Goal: Task Accomplishment & Management: Use online tool/utility

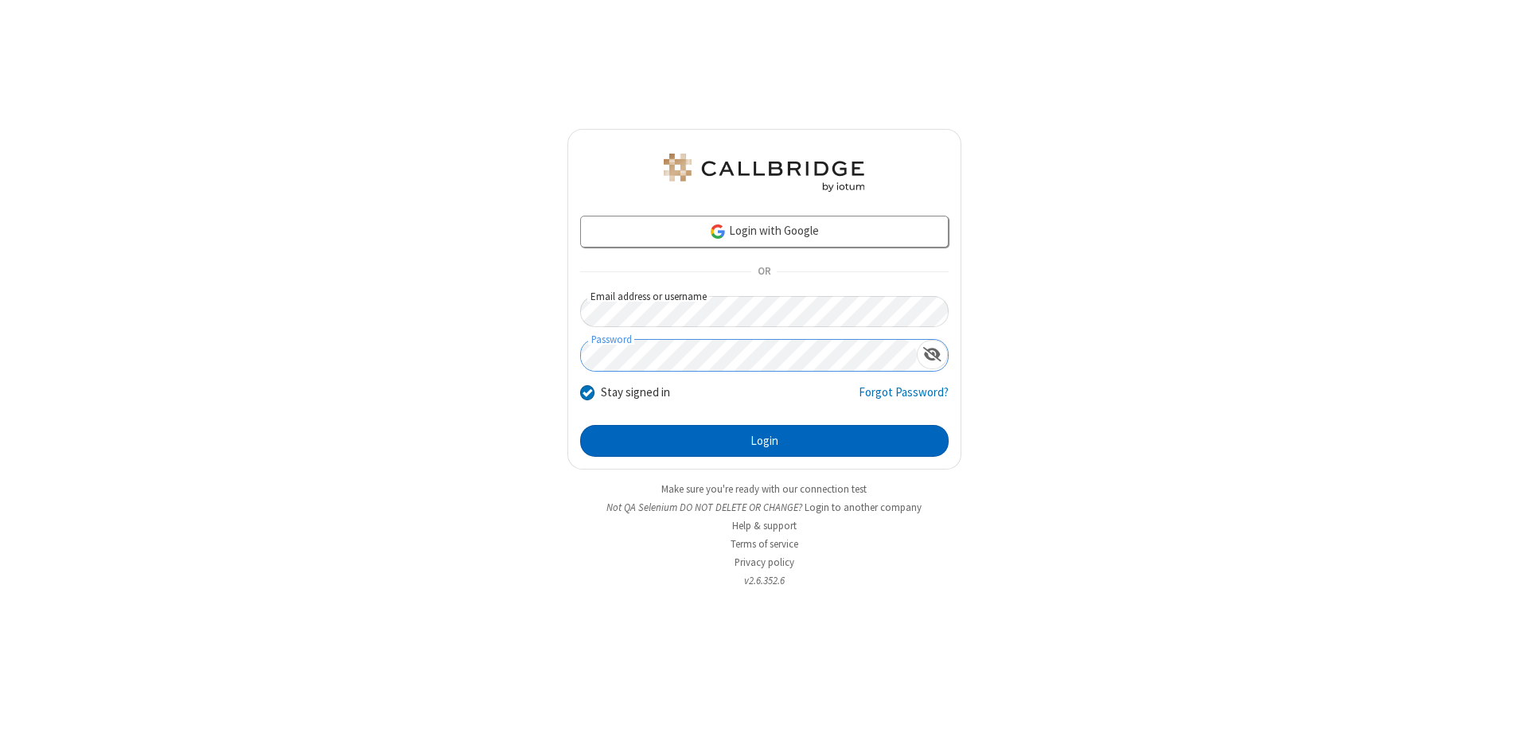
click at [764, 441] on button "Login" at bounding box center [764, 441] width 369 height 32
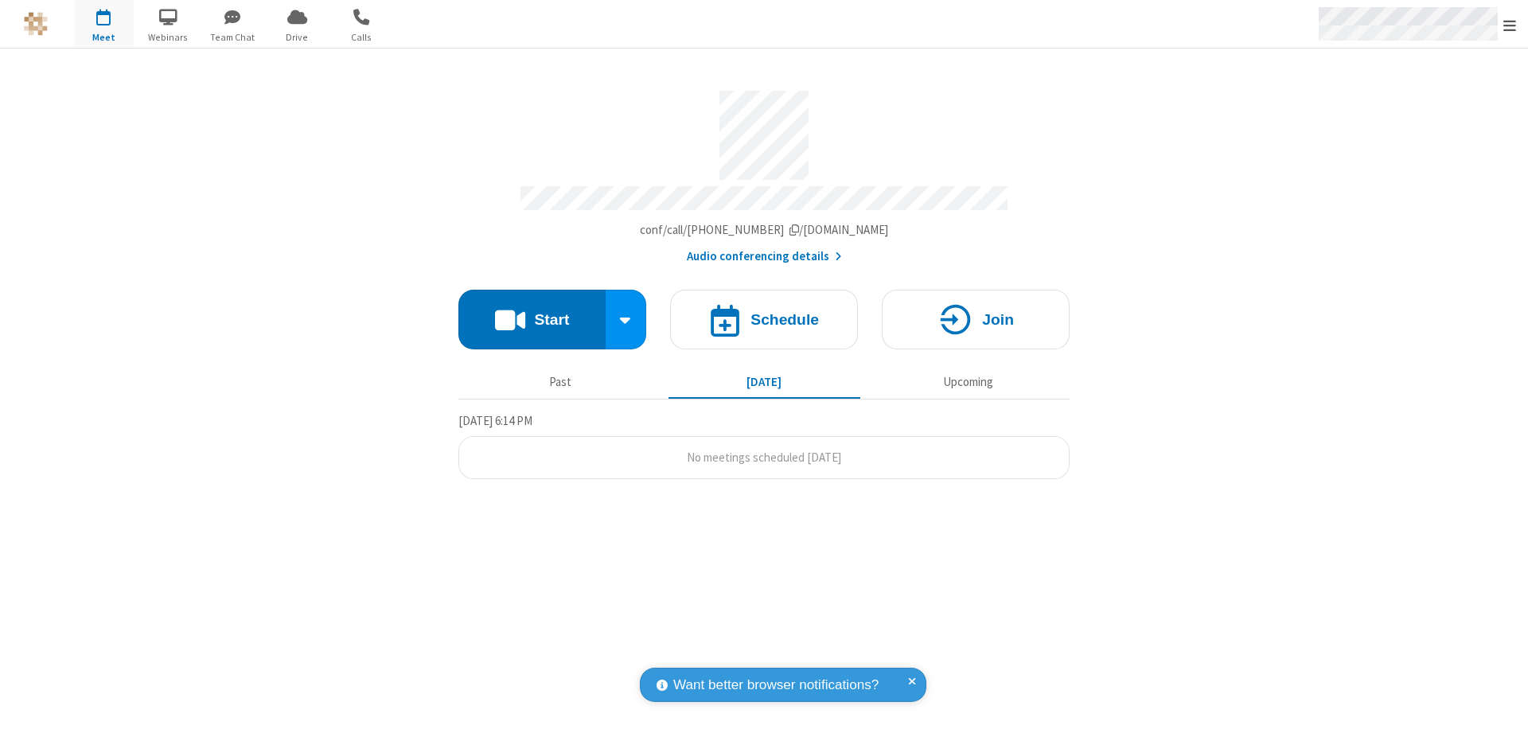
click at [1510, 25] on span "Open menu" at bounding box center [1510, 26] width 13 height 16
click at [297, 37] on span "Drive" at bounding box center [297, 37] width 60 height 14
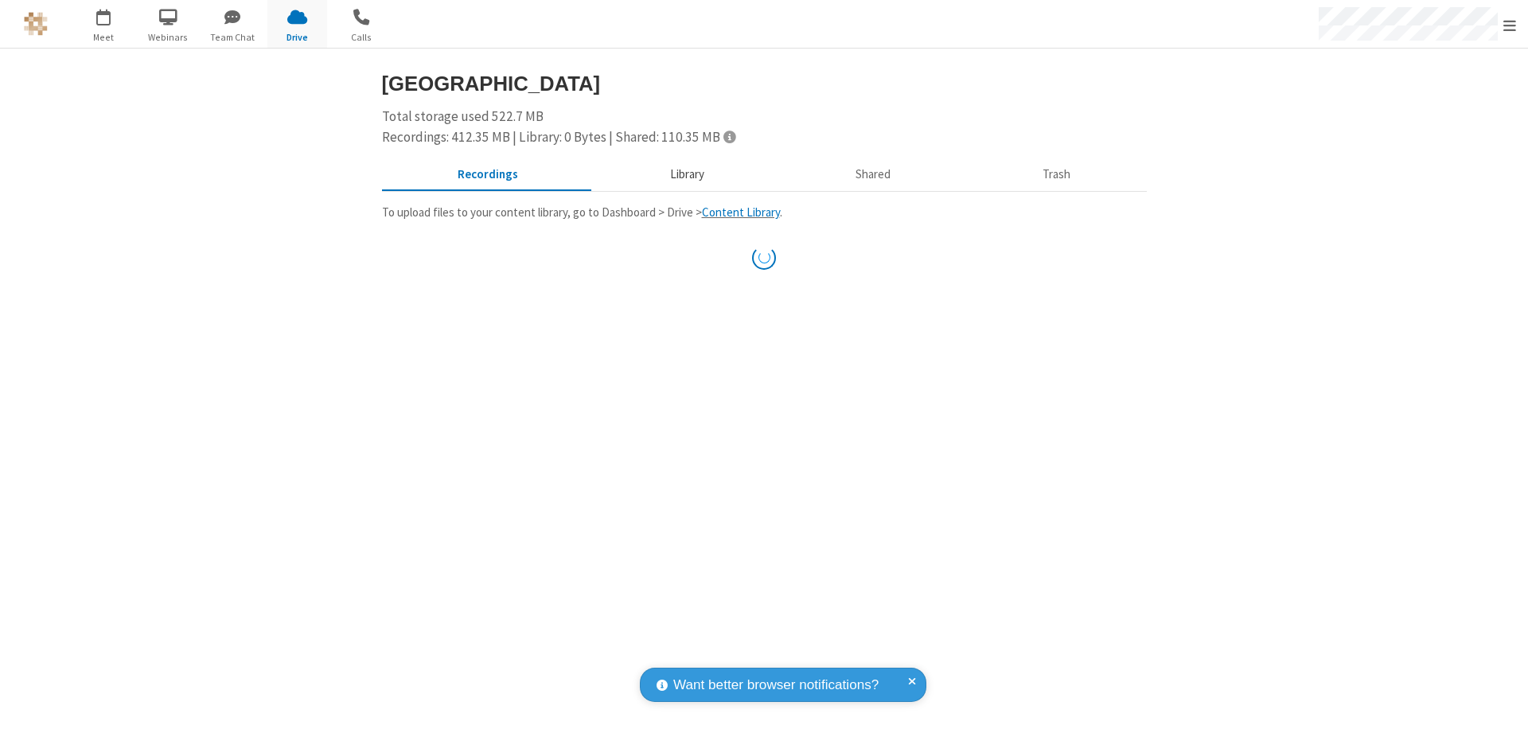
click at [679, 174] on button "Library" at bounding box center [687, 175] width 186 height 30
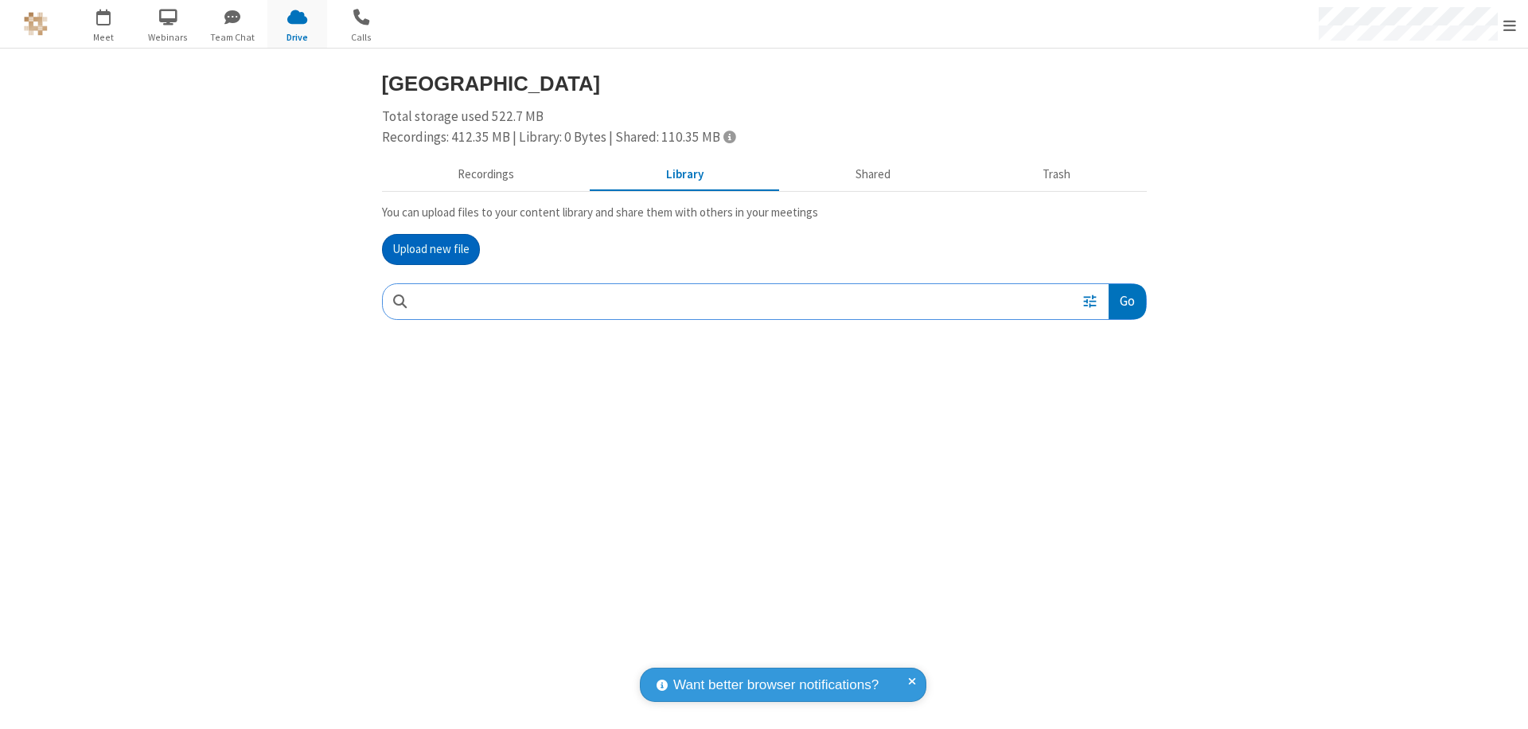
click at [431, 249] on button "Upload new file" at bounding box center [431, 250] width 98 height 32
click at [1114, 406] on span "Move to trash" at bounding box center [1114, 406] width 11 height 14
